Goal: Task Accomplishment & Management: Use online tool/utility

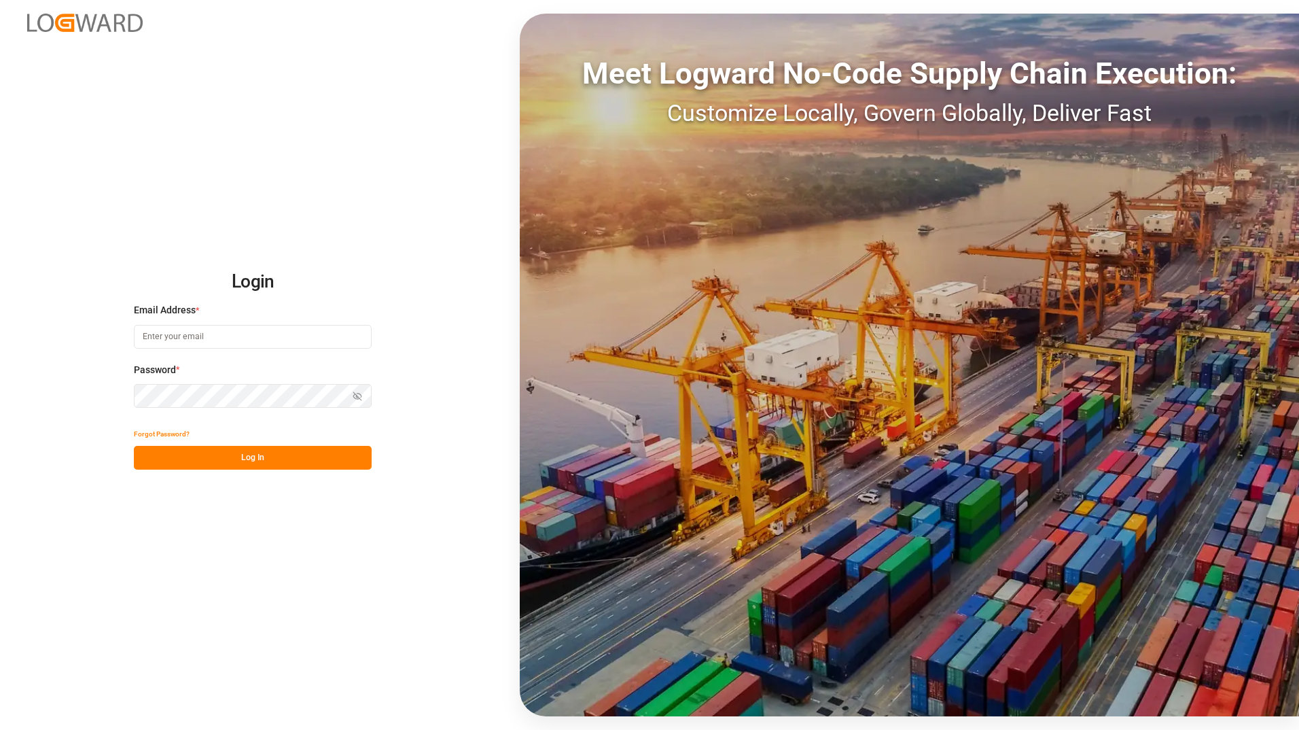
click at [173, 339] on input at bounding box center [253, 337] width 238 height 24
type input "[PERSON_NAME][EMAIL_ADDRESS][DOMAIN_NAME]"
click at [258, 462] on button "Log In" at bounding box center [253, 458] width 238 height 24
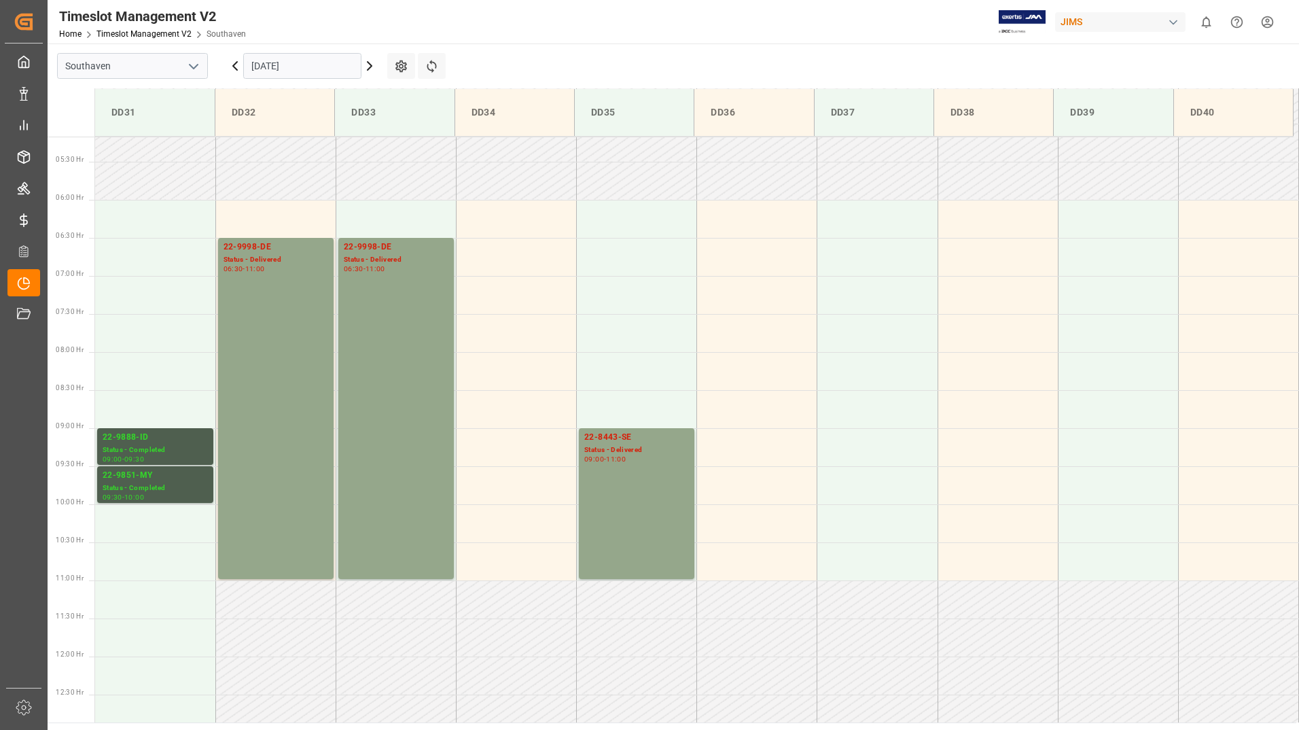
scroll to position [388, 0]
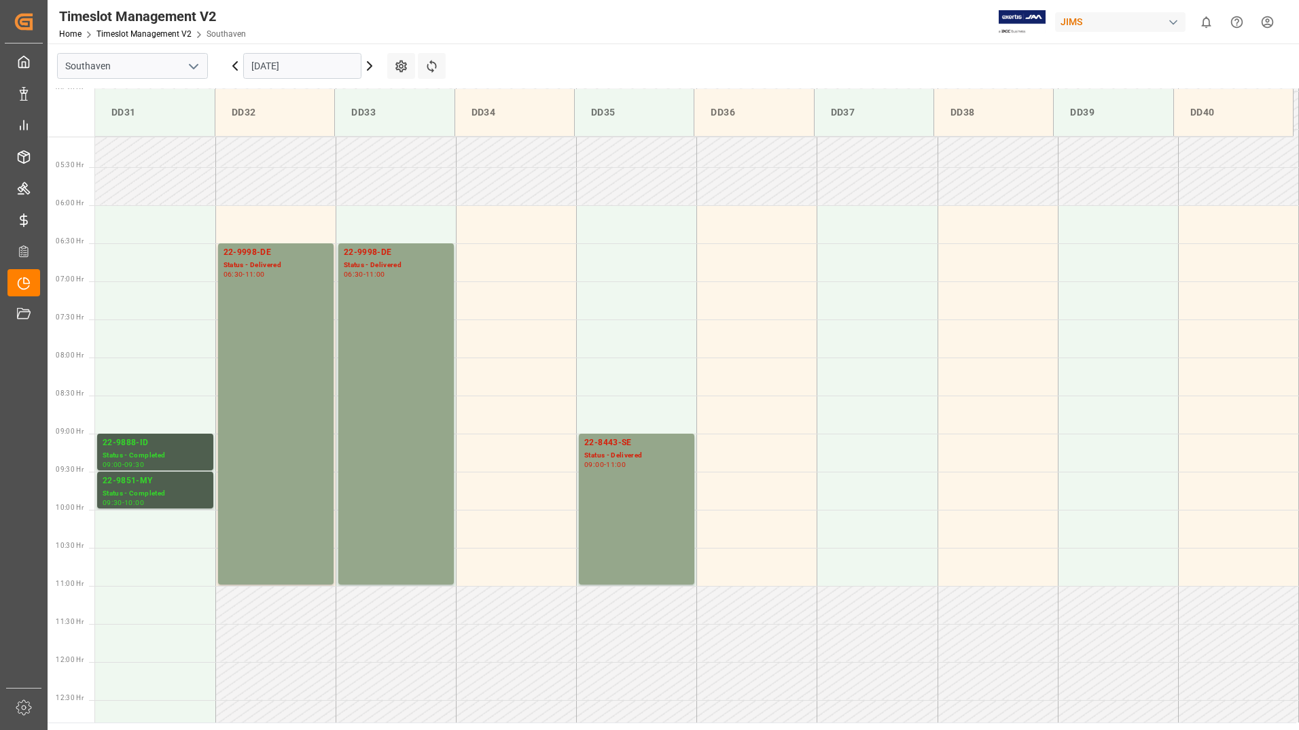
click at [369, 64] on icon at bounding box center [370, 66] width 4 height 8
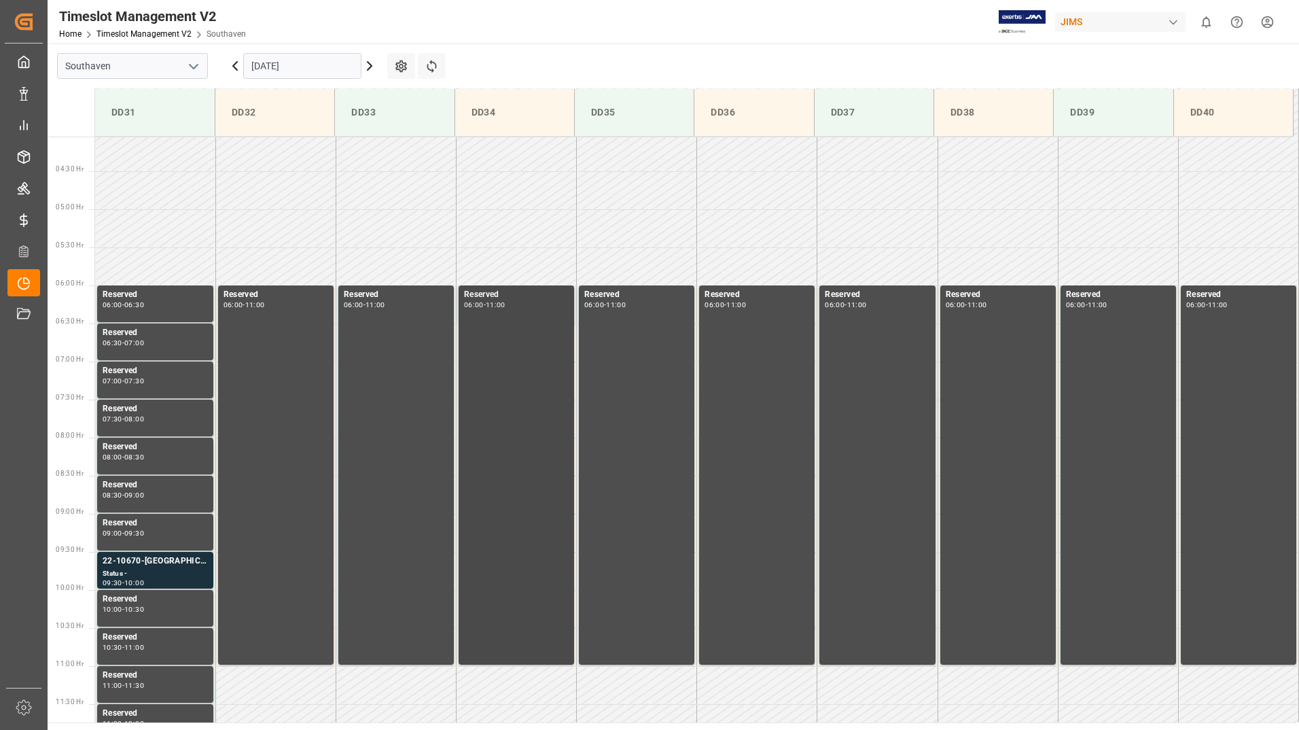
scroll to position [320, 0]
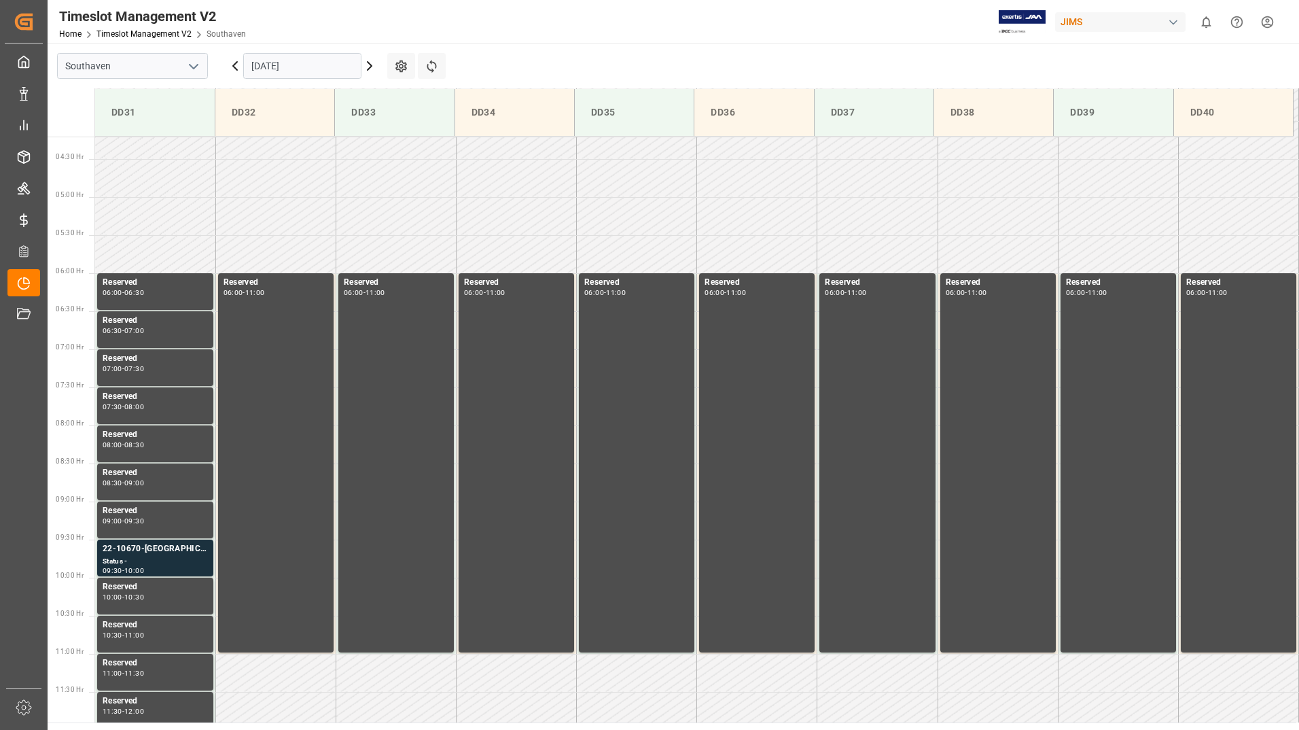
click at [370, 69] on icon at bounding box center [369, 66] width 16 height 16
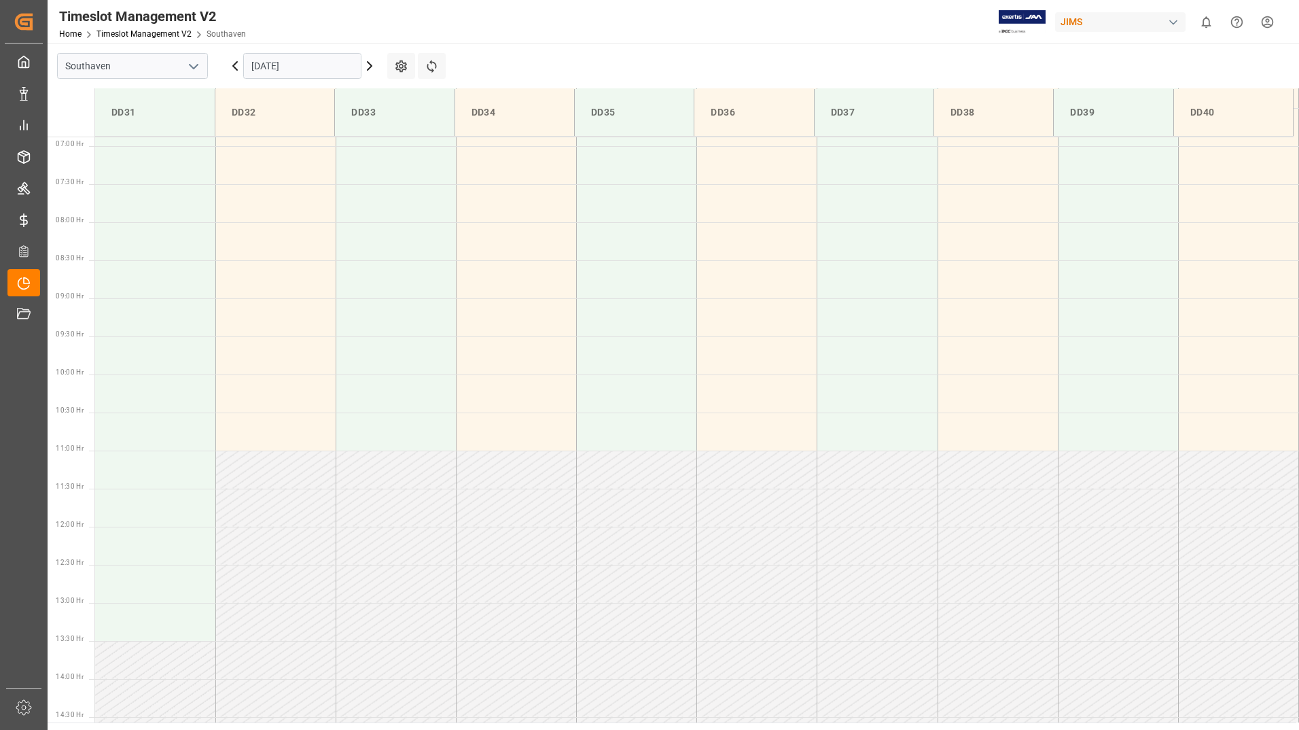
scroll to position [524, 0]
click at [370, 69] on icon at bounding box center [369, 66] width 16 height 16
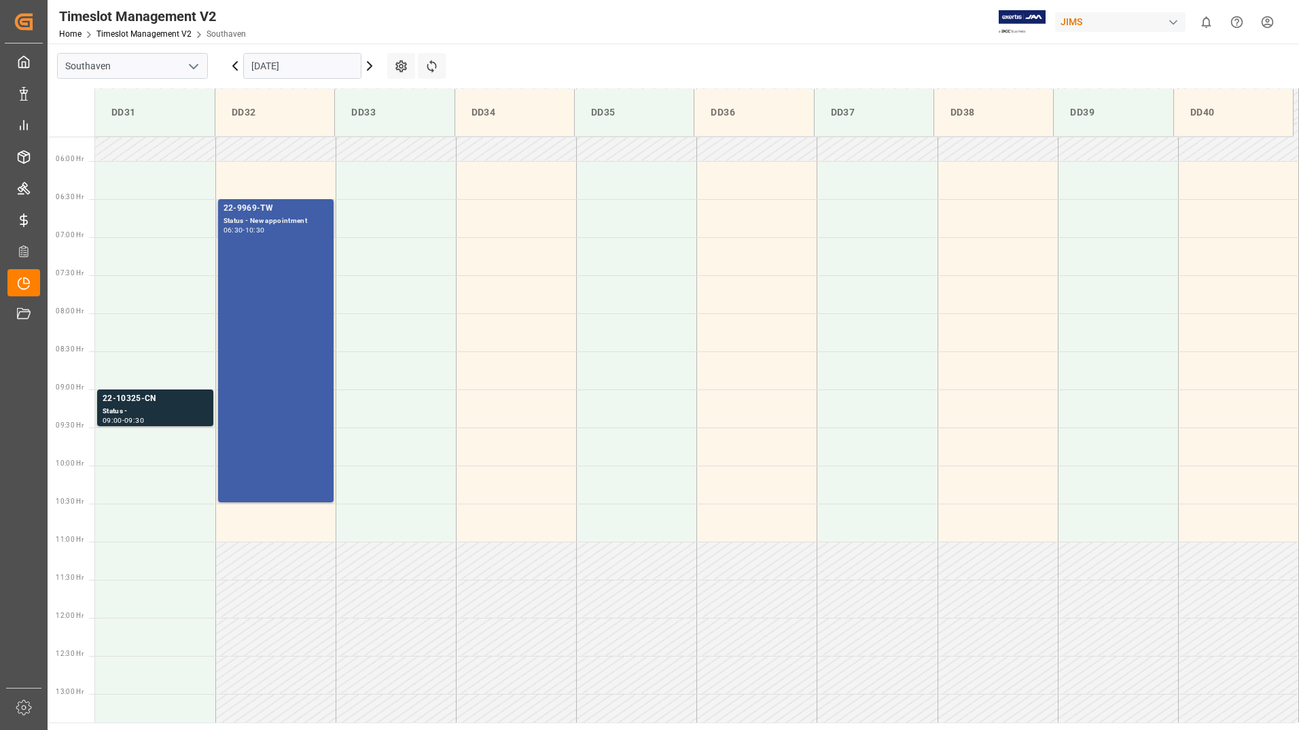
scroll to position [456, 0]
